Goal: Task Accomplishment & Management: Use online tool/utility

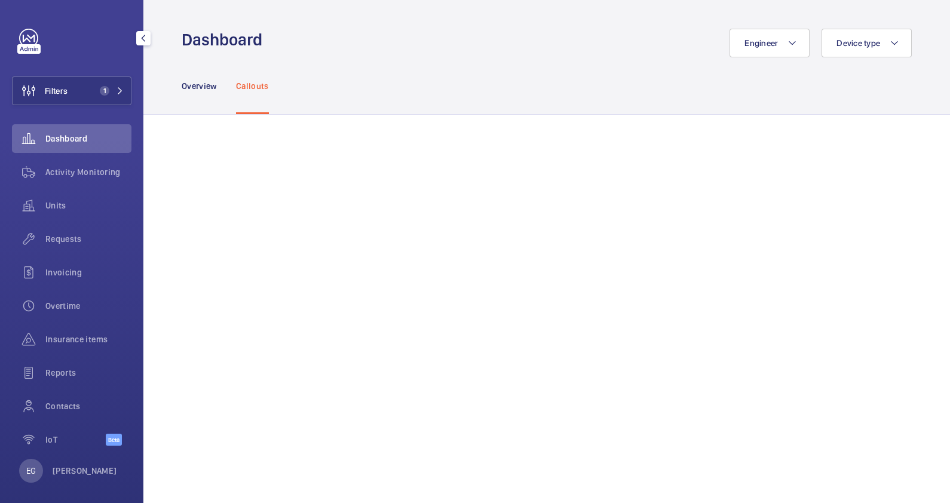
scroll to position [628, 0]
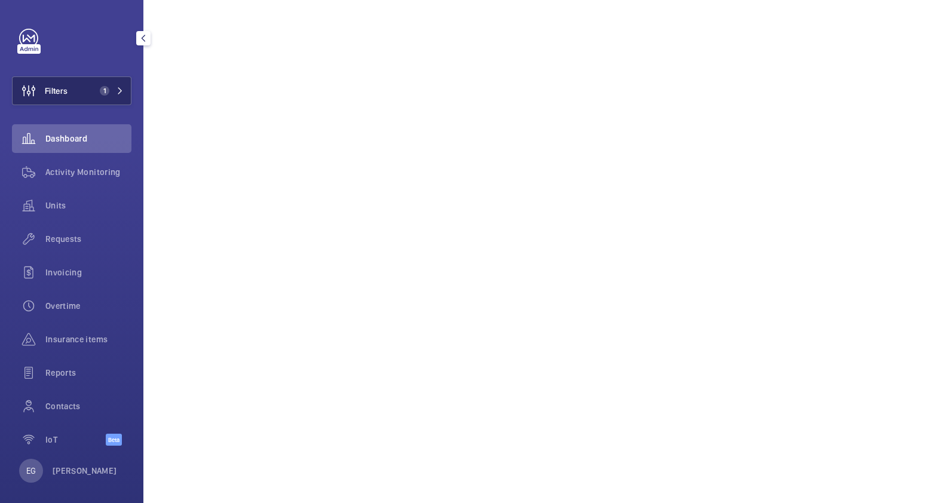
click at [102, 92] on span "1" at bounding box center [105, 91] width 10 height 10
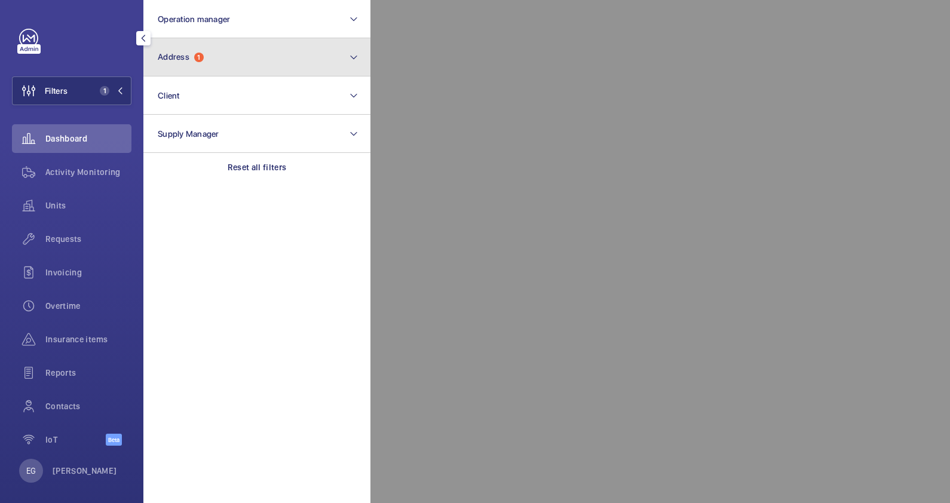
click at [287, 51] on button "Address 1" at bounding box center [256, 57] width 227 height 38
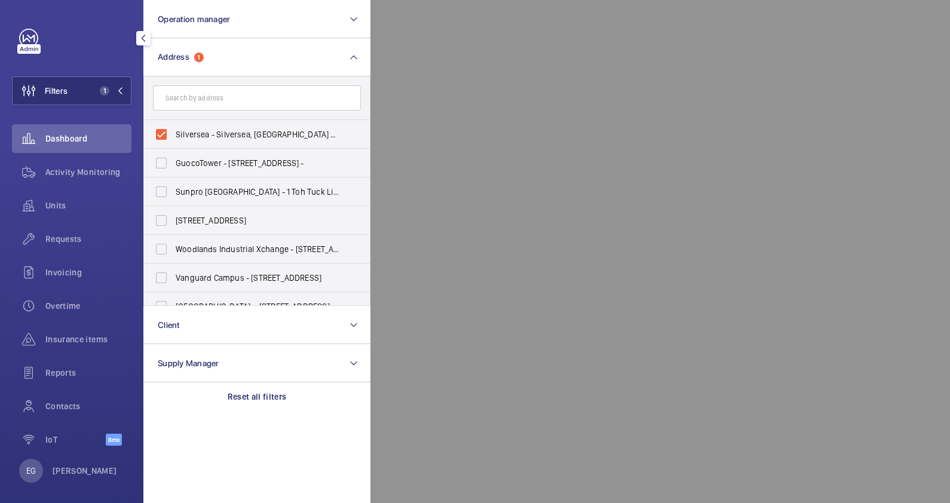
click at [485, 225] on div at bounding box center [846, 251] width 950 height 503
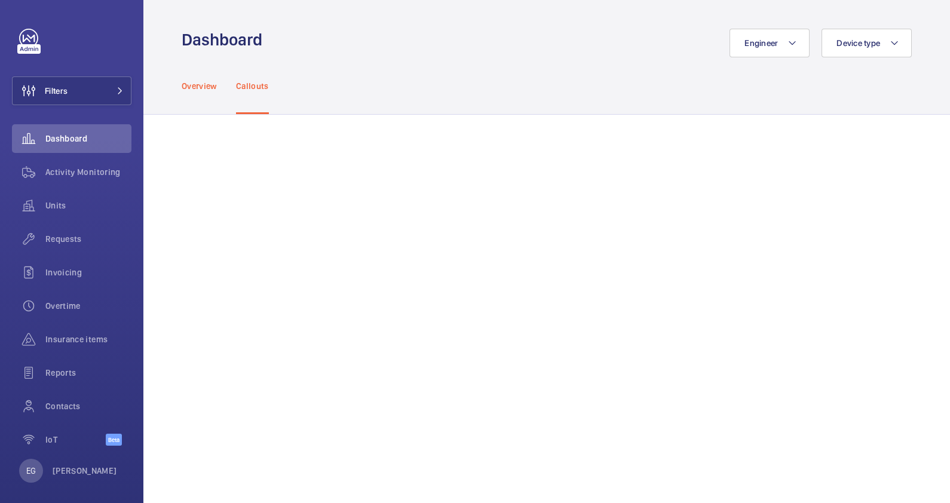
click at [201, 85] on p "Overview" at bounding box center [199, 86] width 35 height 12
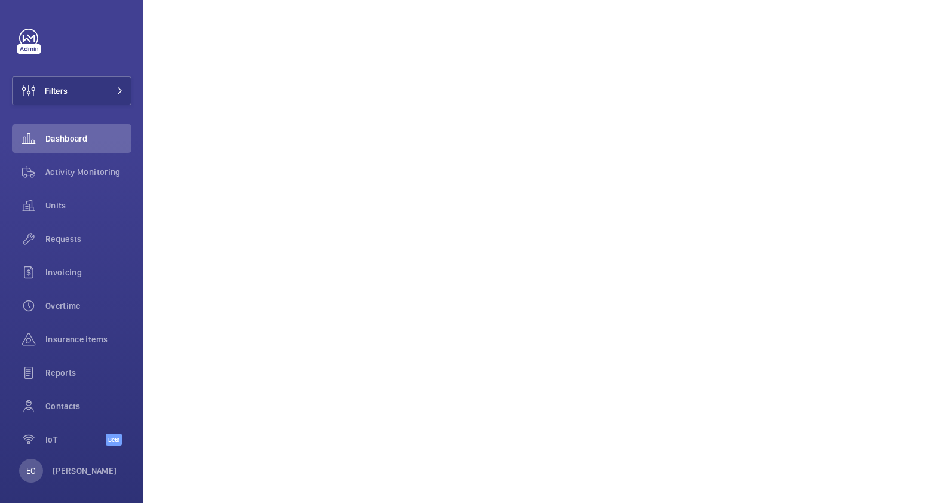
scroll to position [74, 0]
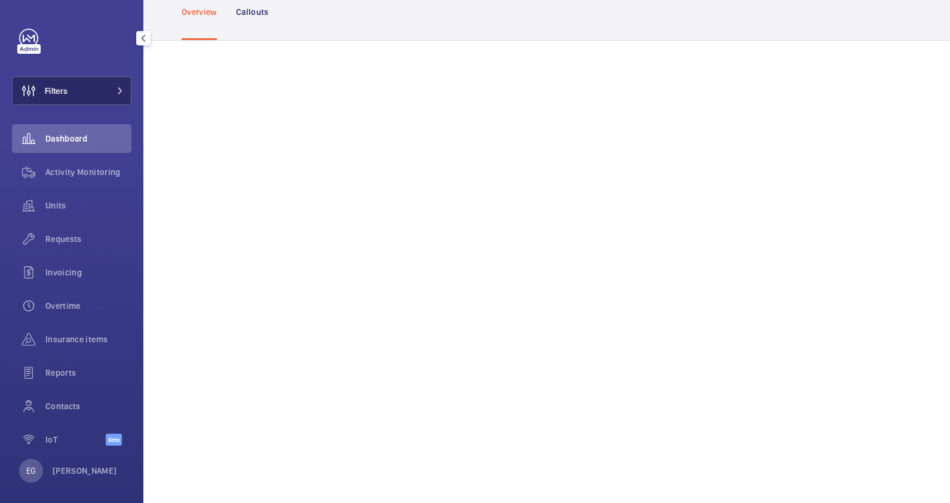
click at [105, 93] on button "Filters" at bounding box center [72, 91] width 120 height 29
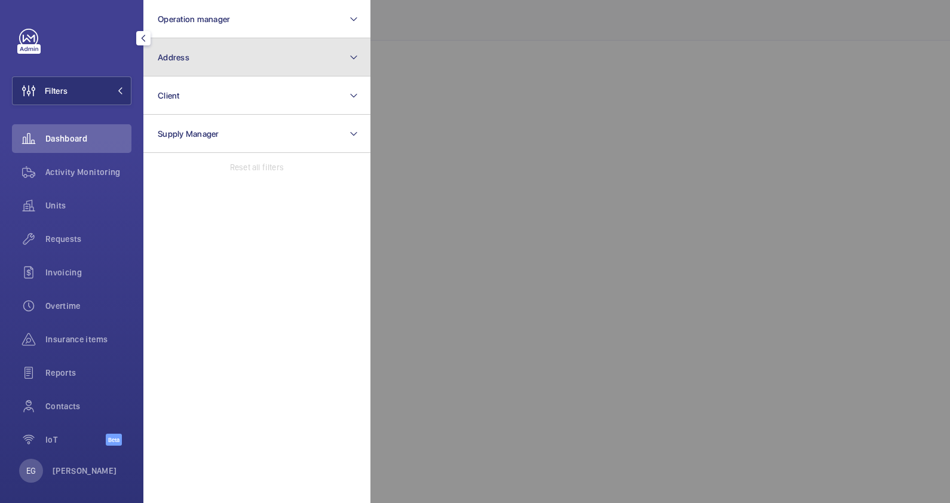
click at [209, 61] on button "Address" at bounding box center [256, 57] width 227 height 38
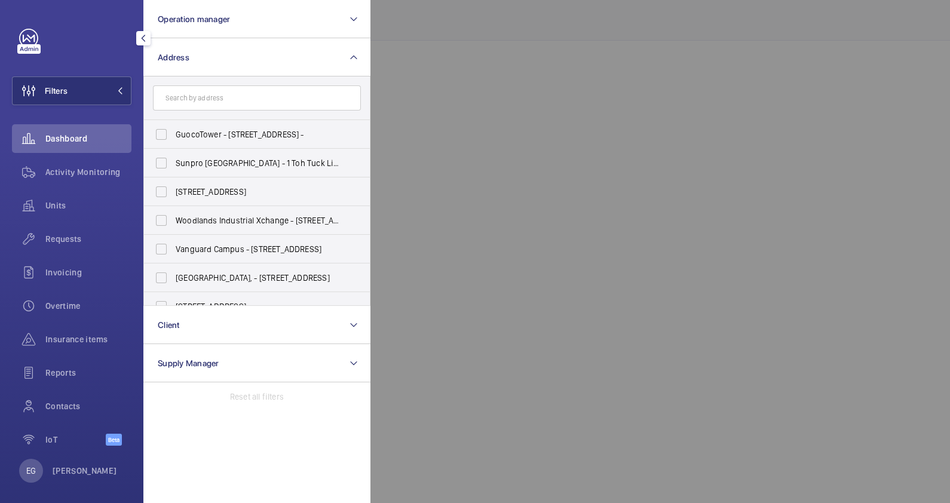
click at [238, 100] on input "text" at bounding box center [257, 97] width 208 height 25
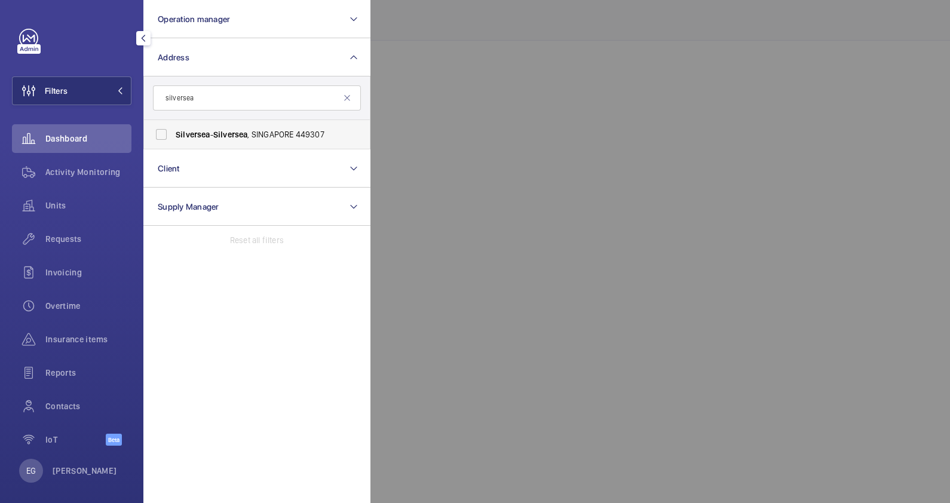
type input "silversea"
click at [237, 126] on label "Silversea - Silversea , SINGAPORE 449307" at bounding box center [248, 134] width 208 height 29
click at [173, 126] on input "Silversea - Silversea , SINGAPORE 449307" at bounding box center [161, 135] width 24 height 24
checkbox input "true"
click at [476, 100] on div at bounding box center [846, 251] width 950 height 503
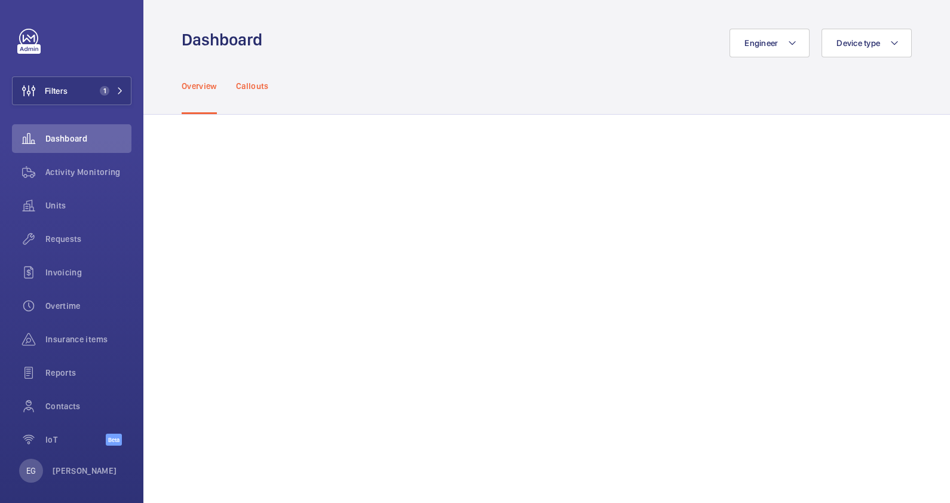
click at [250, 85] on p "Callouts" at bounding box center [252, 86] width 33 height 12
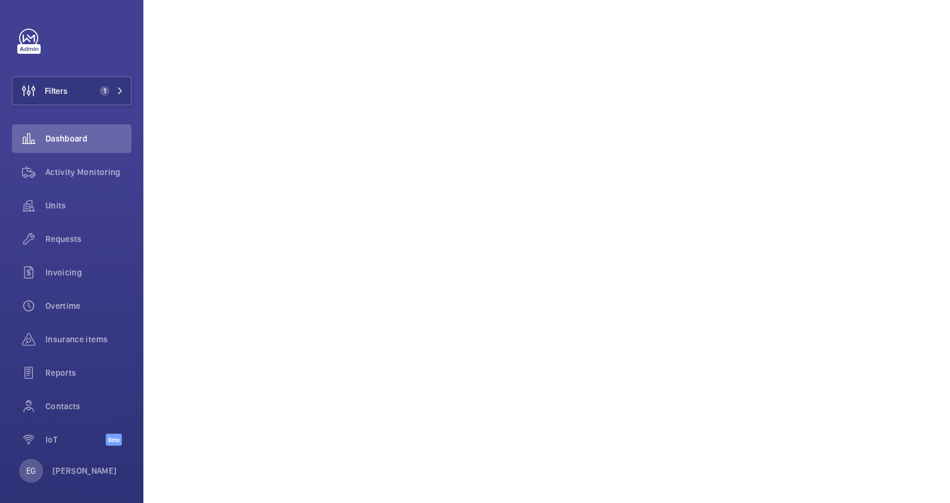
scroll to position [597, 0]
click at [117, 91] on mat-icon at bounding box center [120, 90] width 7 height 7
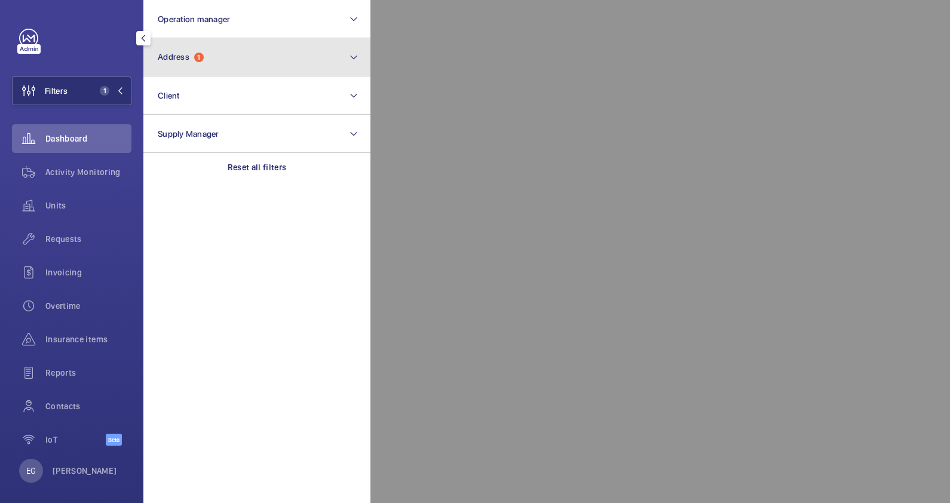
click at [244, 72] on button "Address 1" at bounding box center [256, 57] width 227 height 38
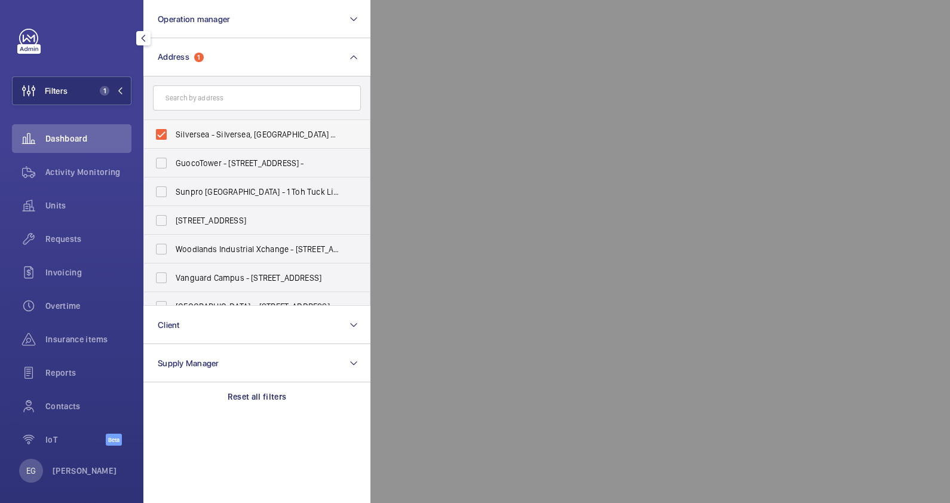
click at [213, 129] on span "Silversea - Silversea, [GEOGRAPHIC_DATA] 449307" at bounding box center [258, 135] width 164 height 12
click at [173, 128] on input "Silversea - Silversea, [GEOGRAPHIC_DATA] 449307" at bounding box center [161, 135] width 24 height 24
checkbox input "false"
click at [216, 94] on input "text" at bounding box center [257, 97] width 208 height 25
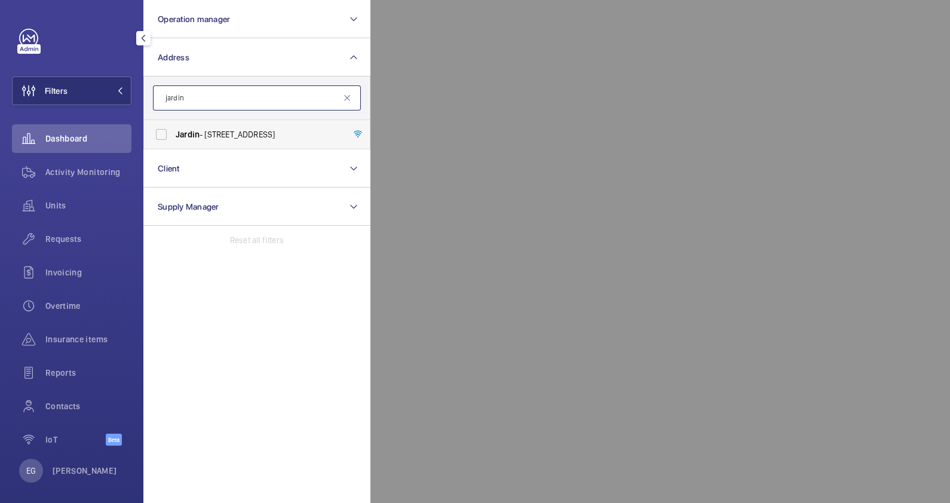
type input "jardin"
click at [201, 133] on span "Jardin - 966 Dunearn Rd, SINGAPORE 589488" at bounding box center [258, 135] width 164 height 12
click at [173, 133] on input "Jardin - 966 Dunearn Rd, SINGAPORE 589488" at bounding box center [161, 135] width 24 height 24
checkbox input "true"
click at [536, 99] on div at bounding box center [846, 251] width 950 height 503
